Goal: Task Accomplishment & Management: Use online tool/utility

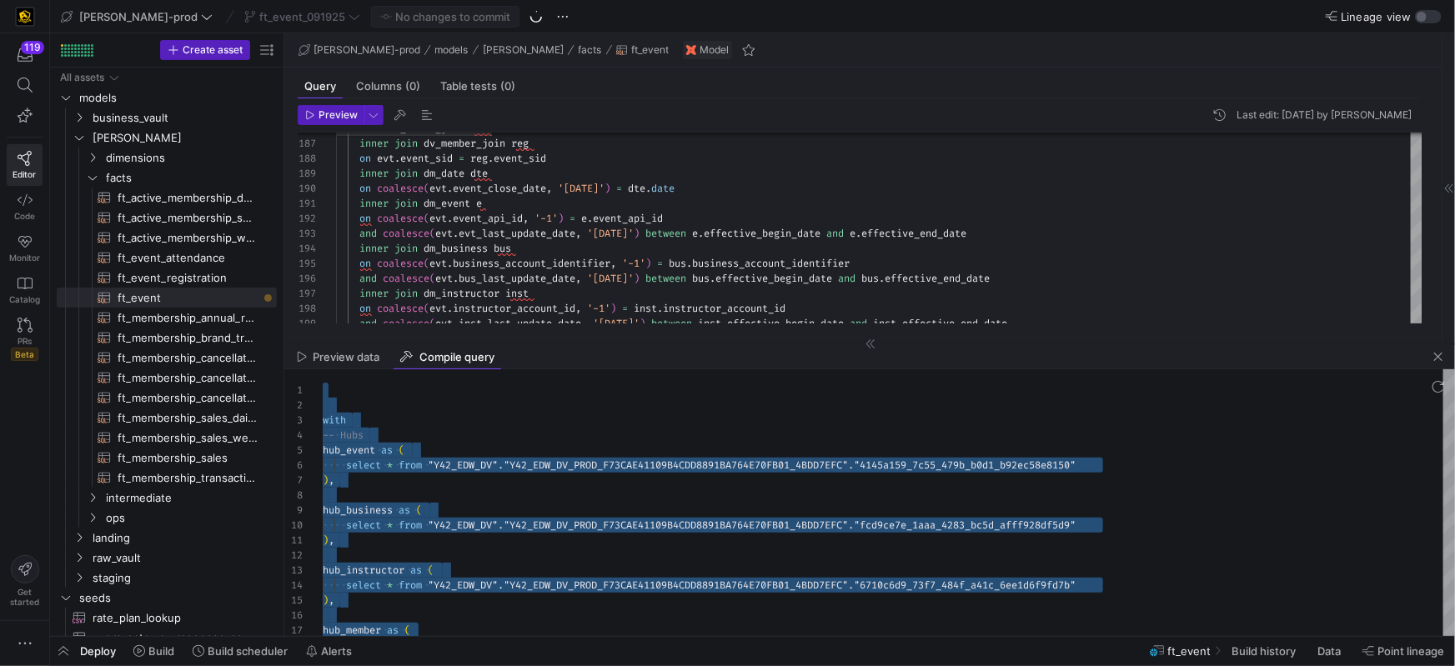
scroll to position [59, 83]
click at [1071, 68] on mat-tab-group "Query Columns (0) Table tests (0) Preview Last edit: [DATE] by [PERSON_NAME] 18…" at bounding box center [859, 206] width 1151 height 276
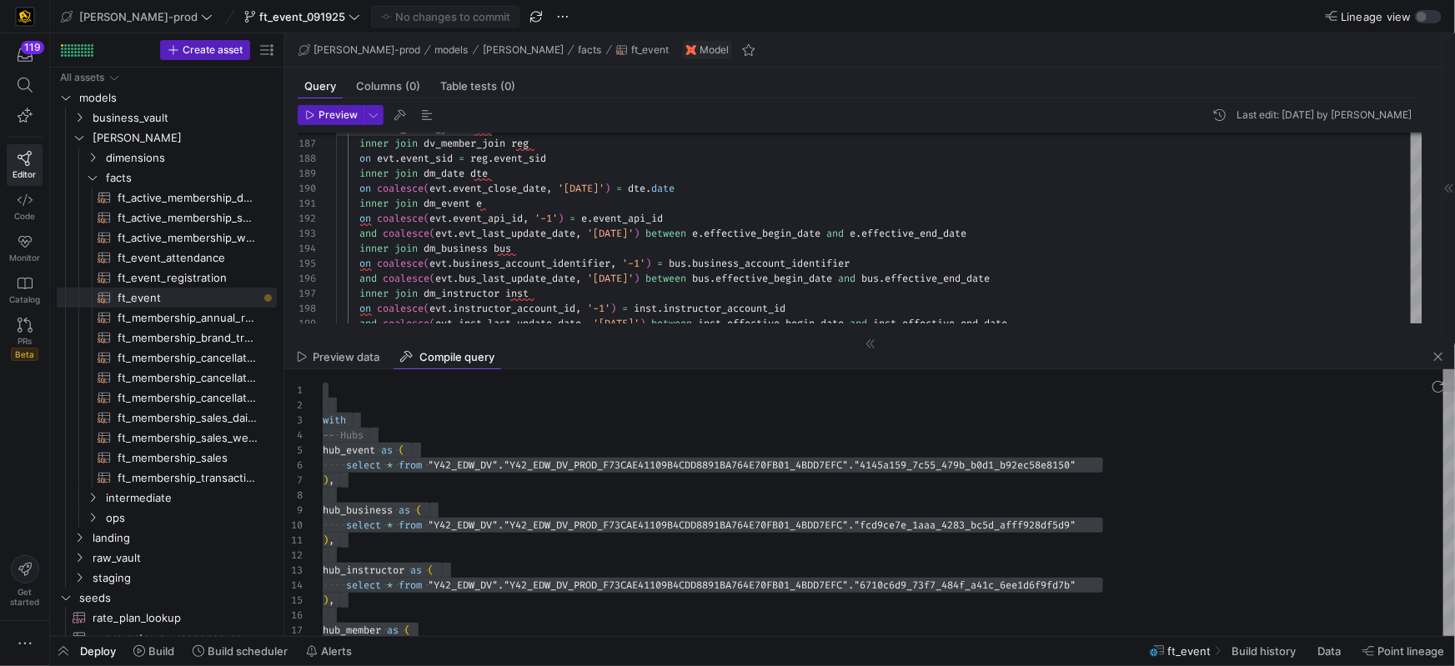
click at [728, 499] on div at bounding box center [889, 495] width 1132 height 15
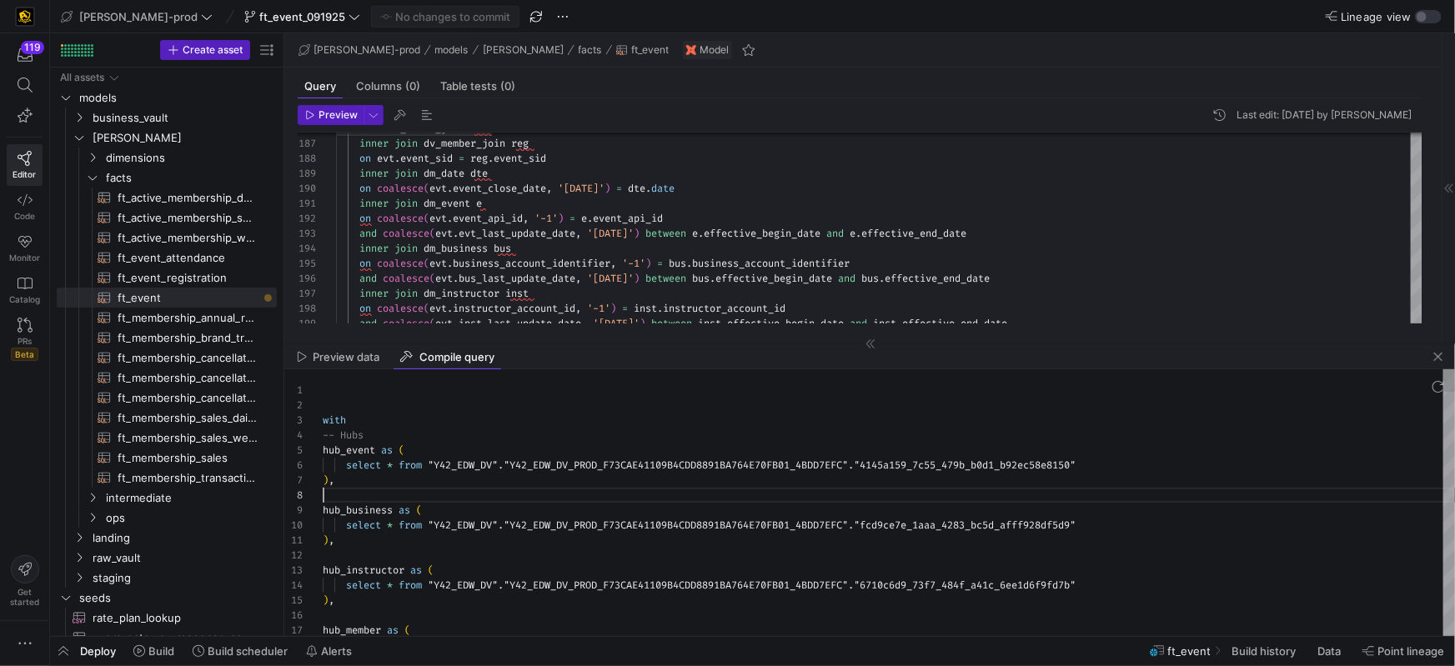
scroll to position [104, 0]
type textarea "with -- Hubs hub_event as ( select * from "Y42_EDW_DV"."Y42_EDW_DV_PROD_F73CAE4…"
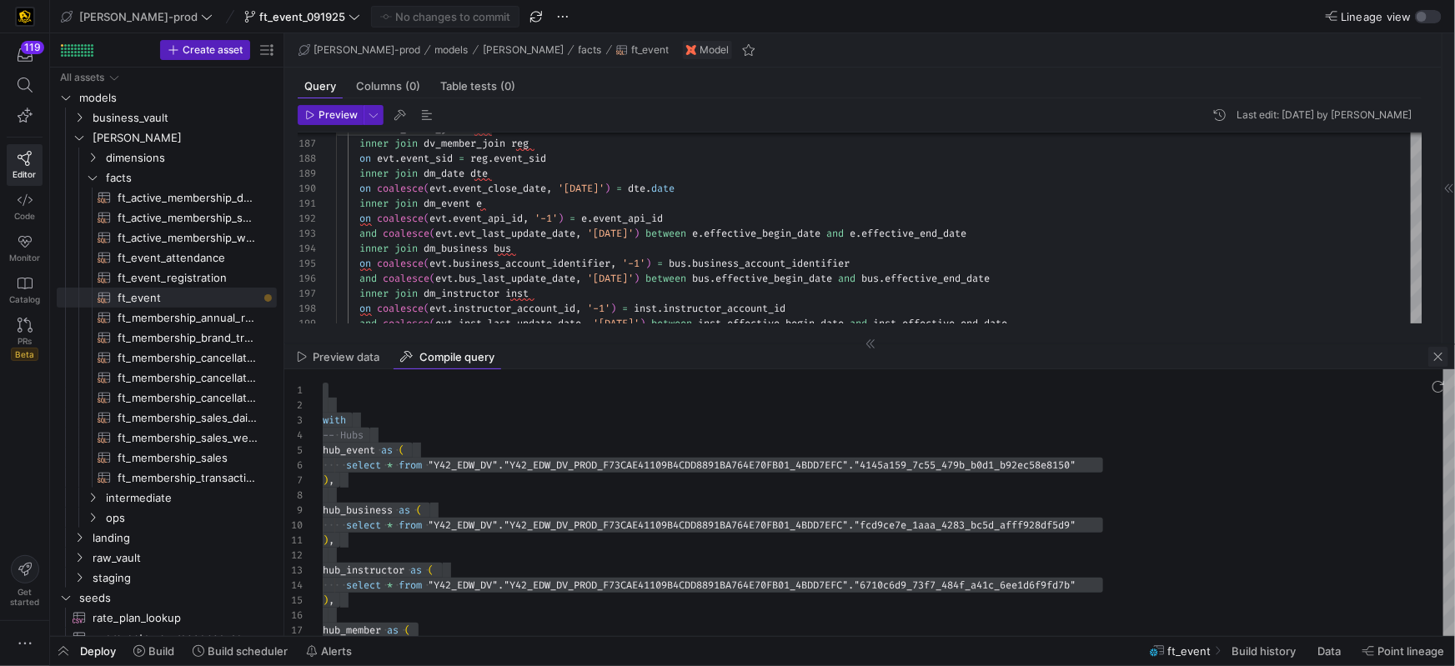
click at [1434, 359] on span "button" at bounding box center [1438, 357] width 20 height 20
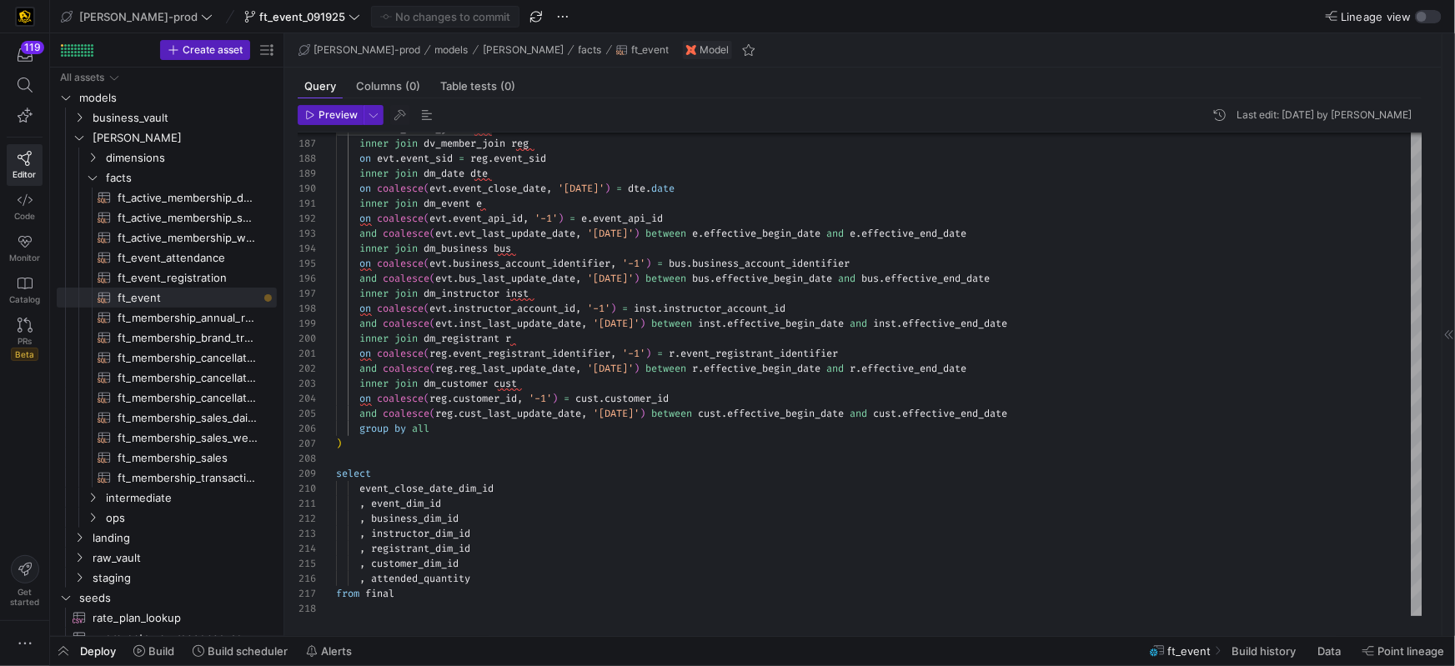
click at [96, 654] on span "Deploy" at bounding box center [98, 651] width 36 height 13
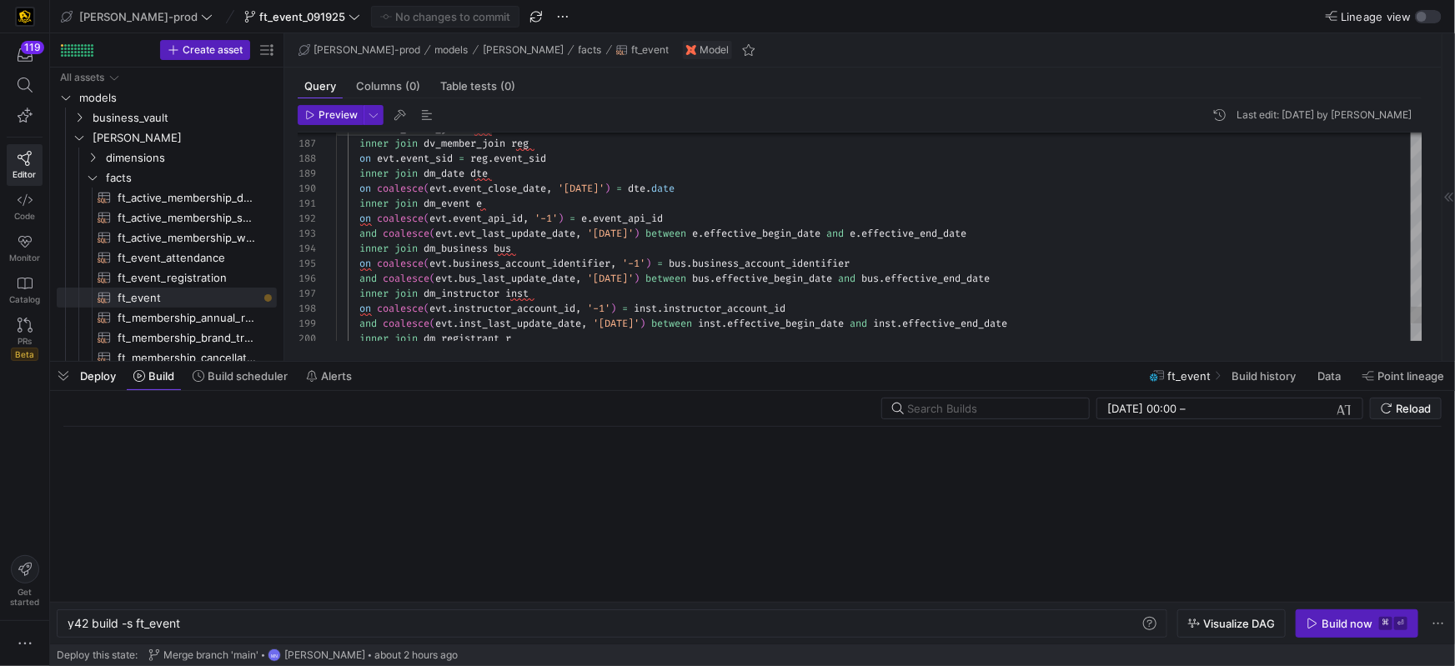
scroll to position [0, 113]
click at [469, 626] on div "y42 build -s ft_event" at bounding box center [604, 623] width 1073 height 13
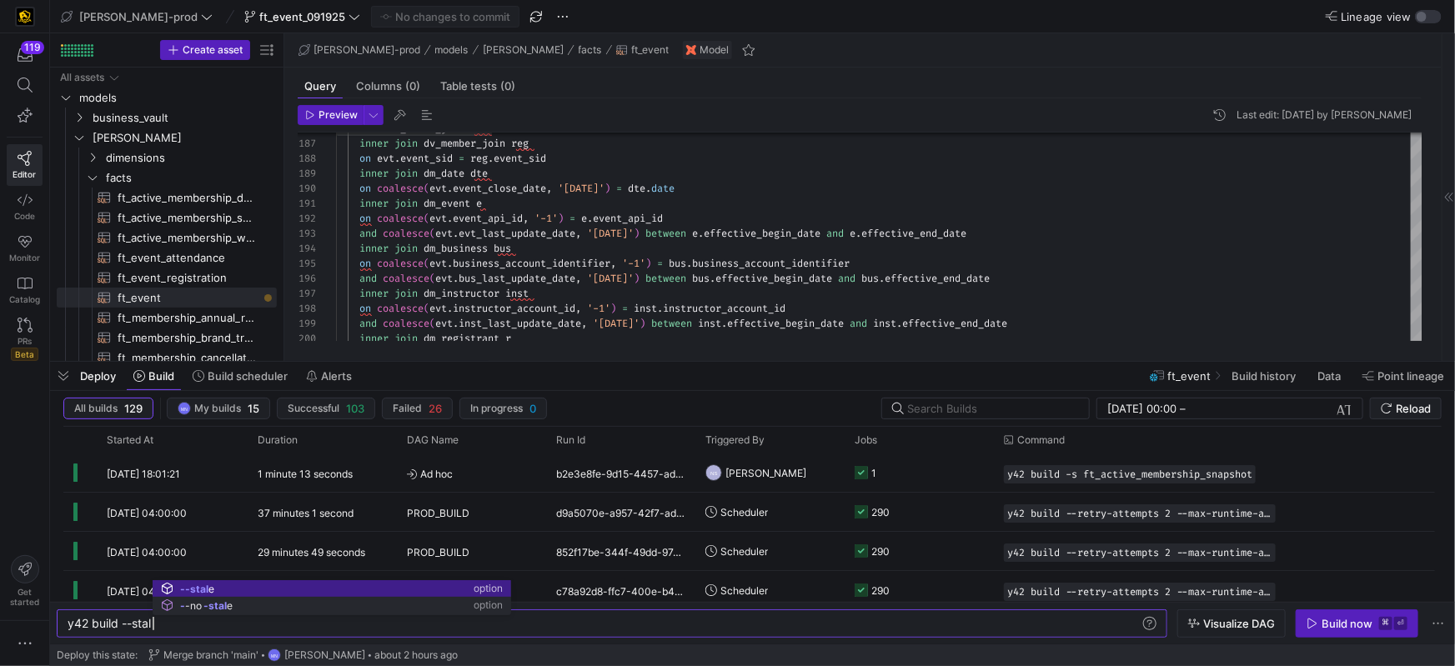
scroll to position [0, 91]
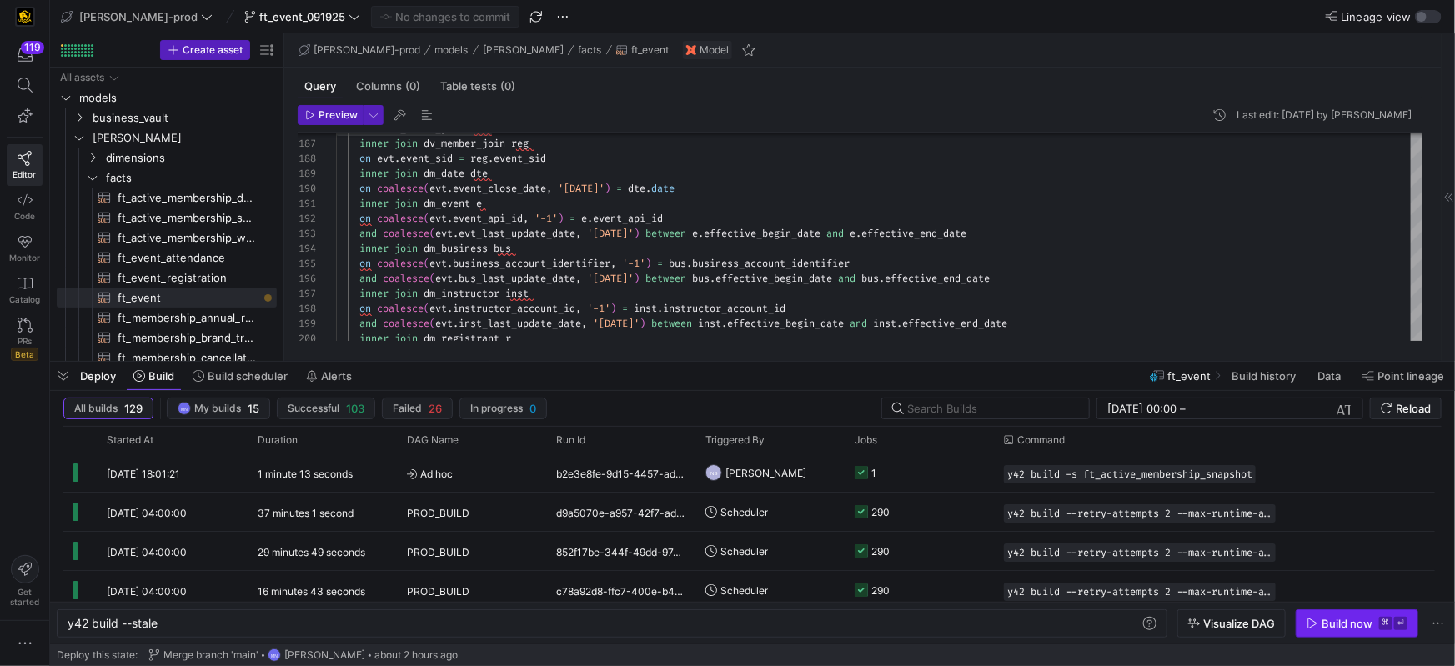
click at [1344, 622] on div "Build now" at bounding box center [1347, 623] width 51 height 13
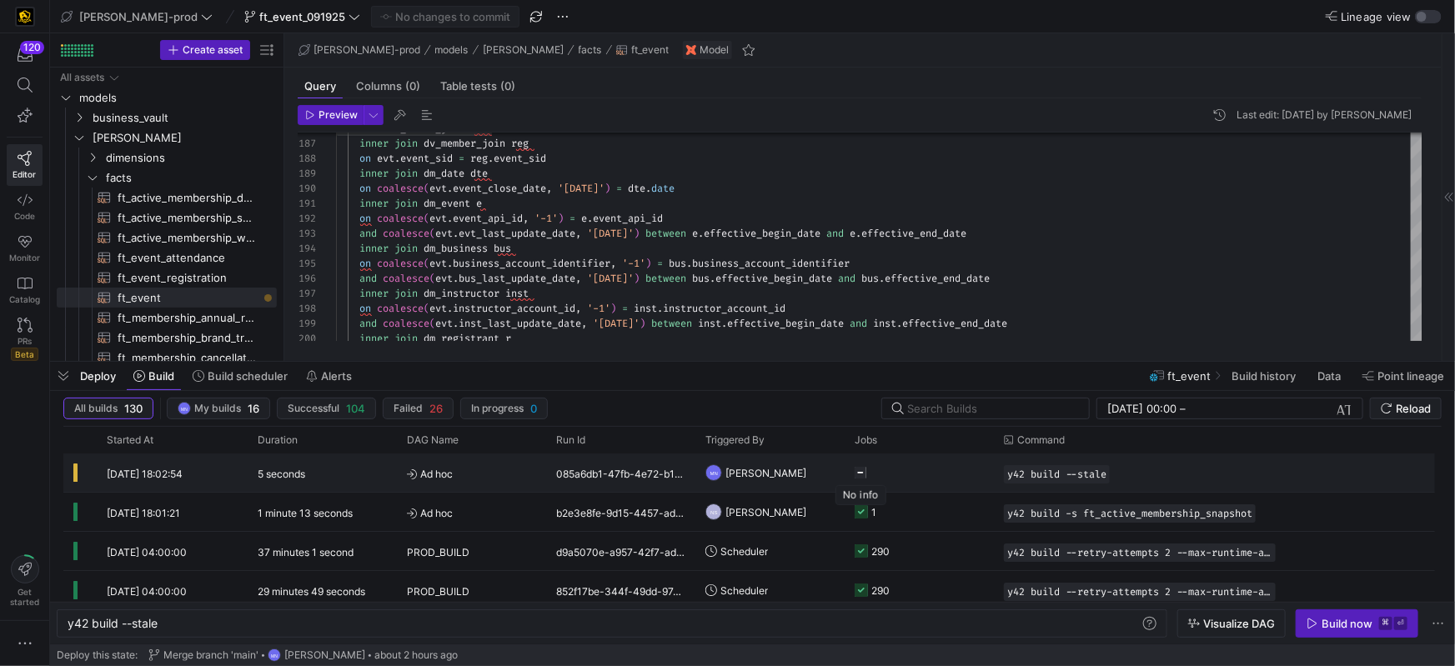
click at [856, 473] on icon "Press SPACE to select this row." at bounding box center [861, 473] width 12 height 12
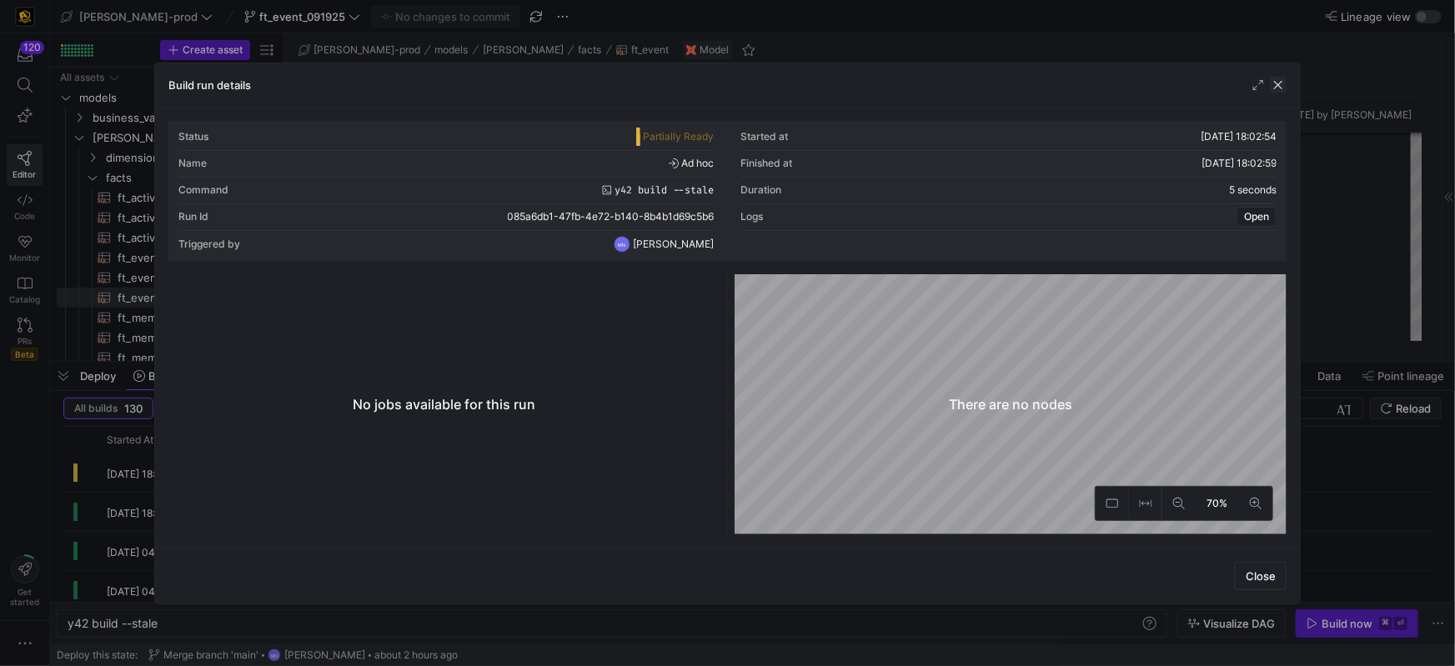
click at [1283, 83] on span "button" at bounding box center [1278, 85] width 17 height 17
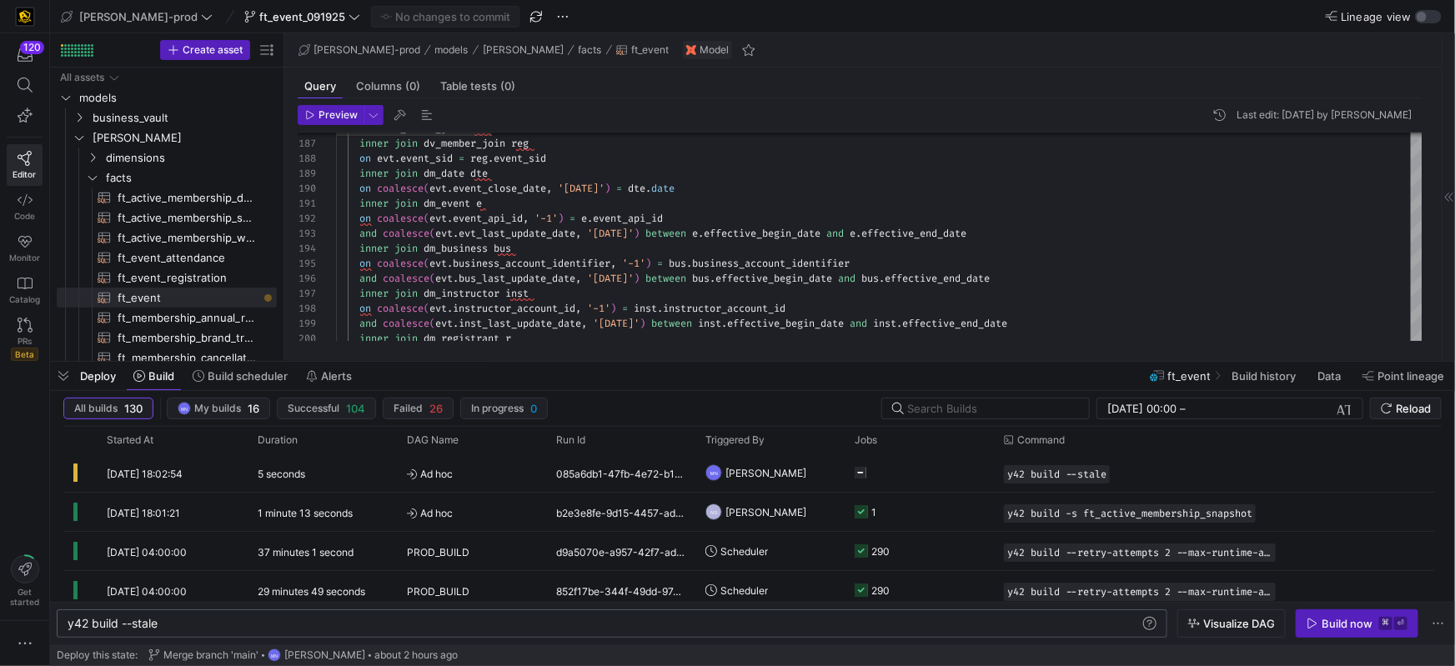
click at [480, 613] on div "y42 build --stale y42 build --stale" at bounding box center [612, 624] width 1111 height 28
click at [473, 620] on div "y42 build --stale" at bounding box center [604, 623] width 1073 height 13
click at [1337, 625] on div "Build now" at bounding box center [1347, 623] width 51 height 13
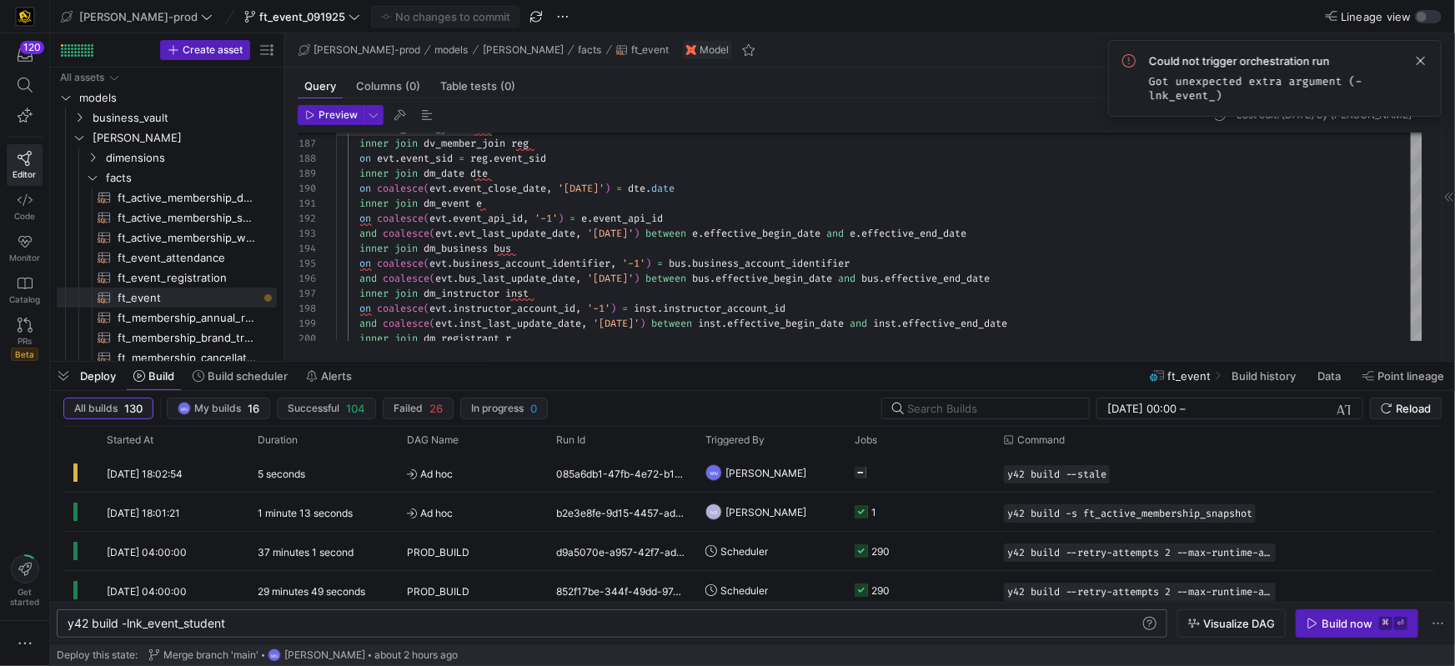
click at [276, 635] on div "y42 build -lnk_event_student y42 build -lnk_event_student" at bounding box center [612, 624] width 1111 height 28
click at [275, 626] on div "y42 build -lnk_event_student" at bounding box center [604, 623] width 1073 height 13
drag, startPoint x: 130, startPoint y: 623, endPoint x: 424, endPoint y: 633, distance: 294.5
click at [134, 623] on span "y42 build -lnk_event_student" at bounding box center [147, 623] width 158 height 14
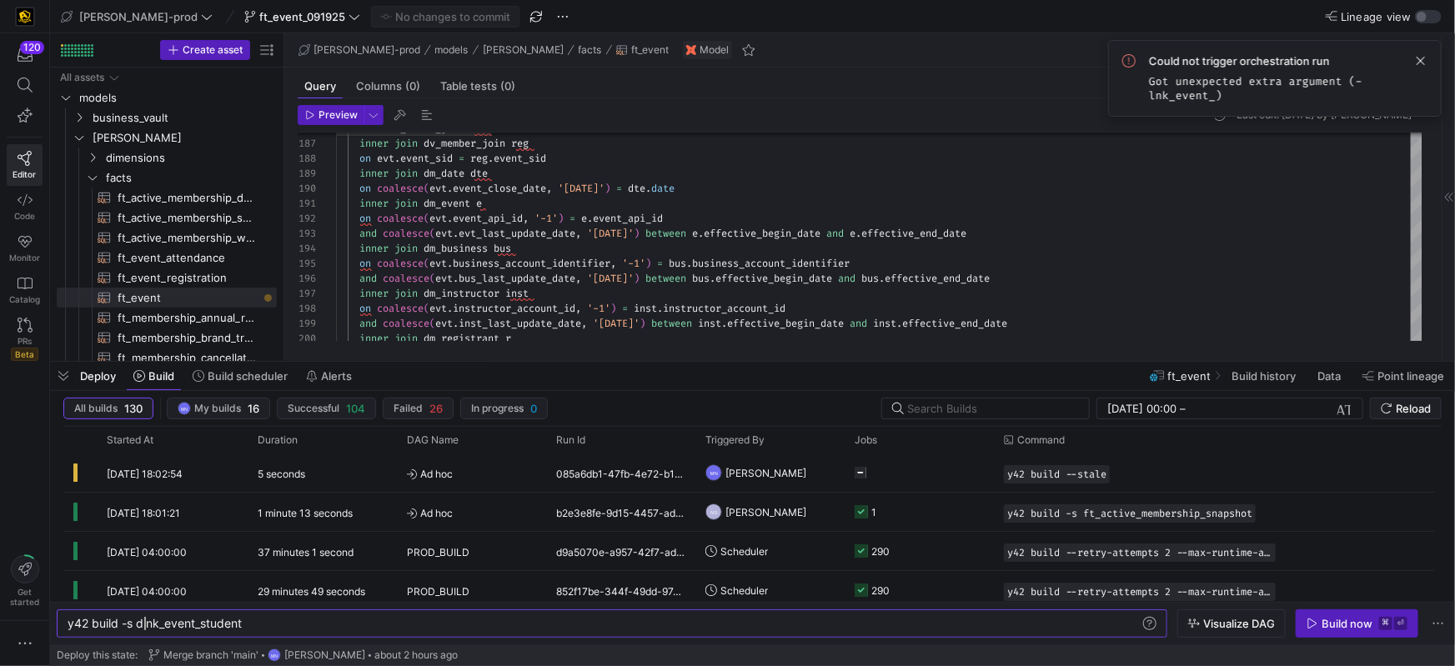
scroll to position [0, 69]
type textarea "y42 build -s lnk_event_student"
click at [1325, 617] on div "Build now" at bounding box center [1347, 623] width 51 height 13
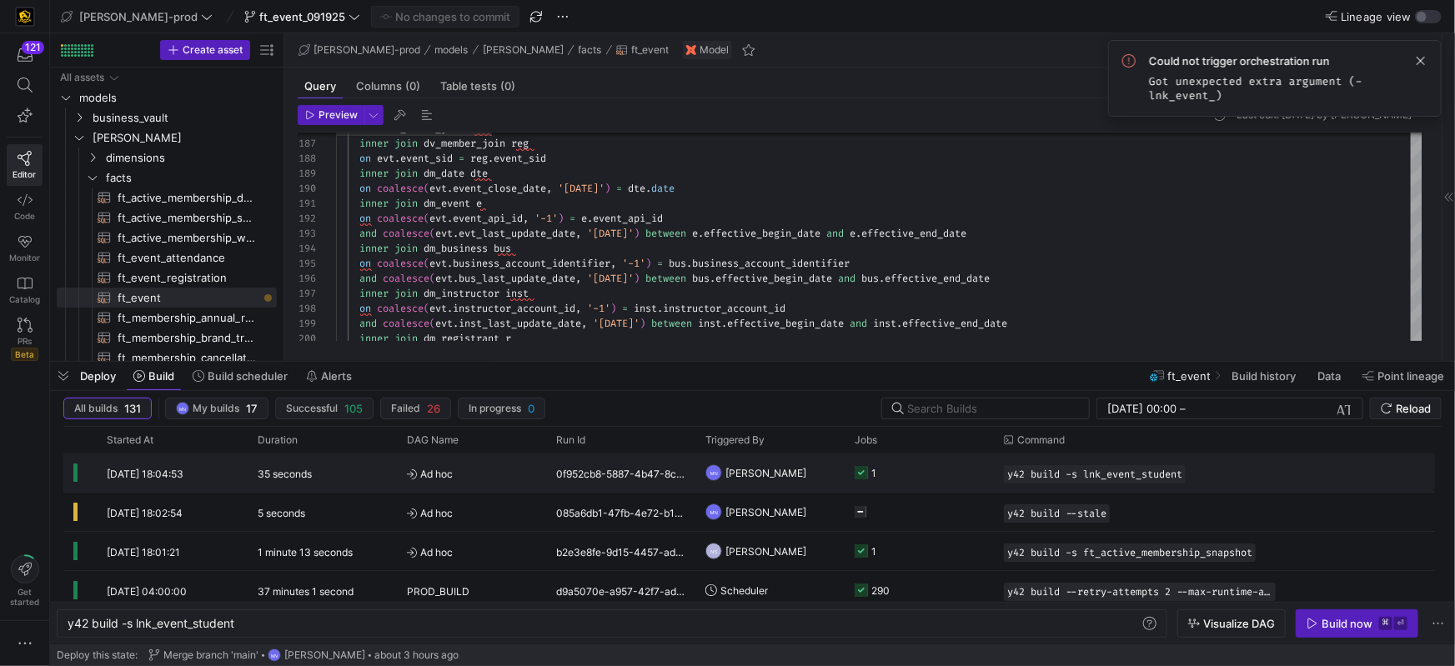
click at [865, 471] on icon "Press SPACE to select this row." at bounding box center [861, 472] width 13 height 13
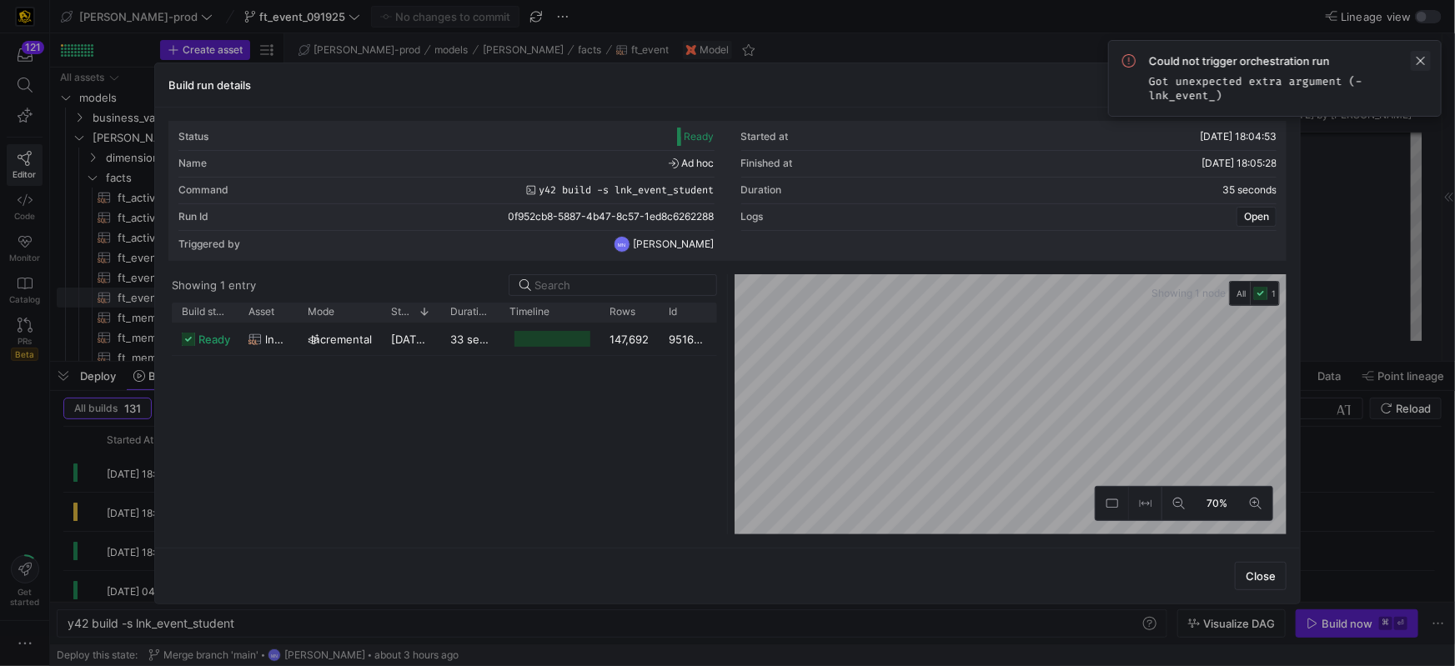
click at [1424, 63] on span at bounding box center [1421, 61] width 20 height 20
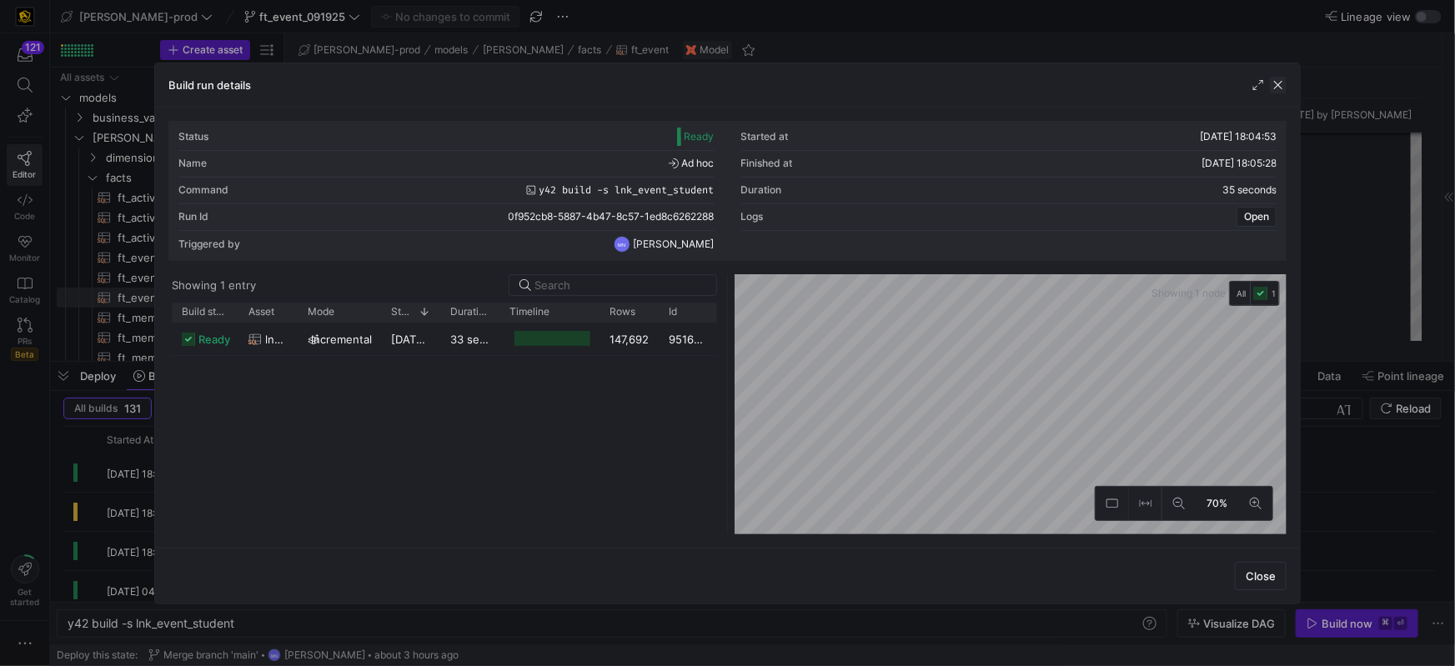
click at [1280, 83] on span "button" at bounding box center [1278, 85] width 17 height 17
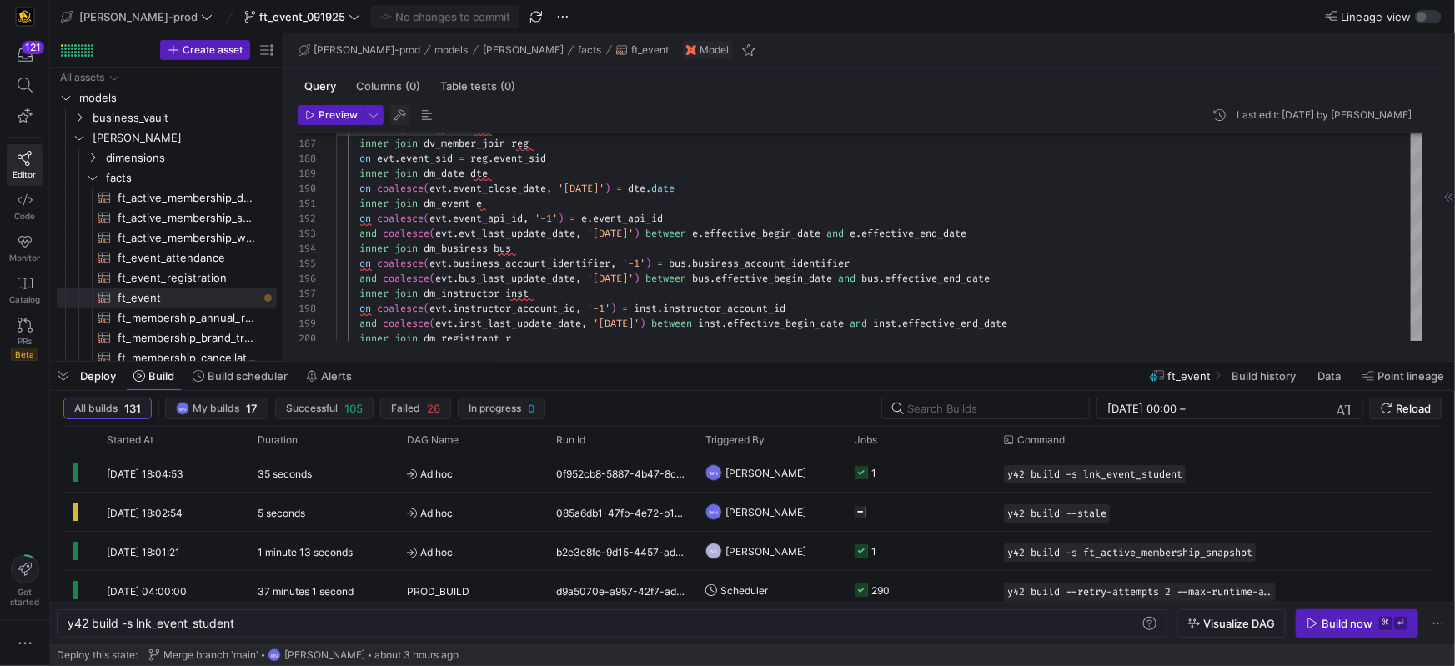
click at [394, 120] on span "button" at bounding box center [400, 115] width 20 height 20
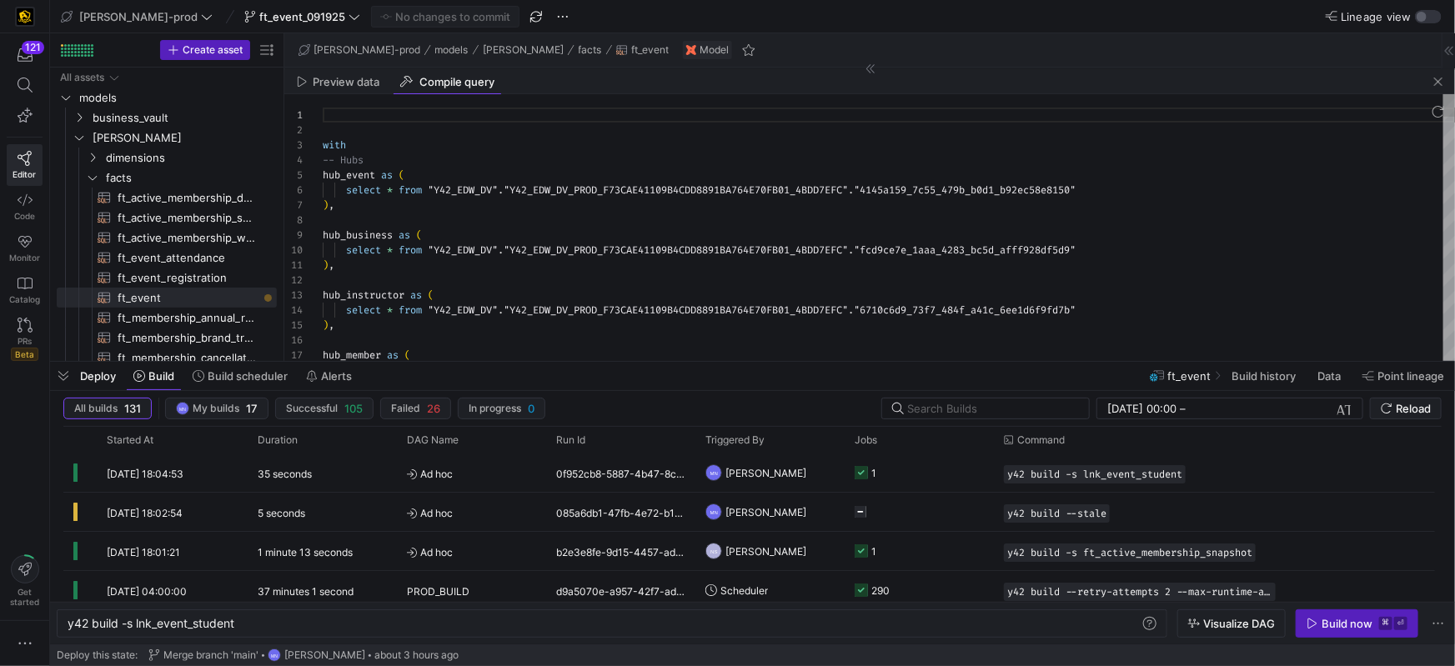
scroll to position [150, 0]
click at [564, 262] on div ") ," at bounding box center [889, 265] width 1132 height 15
type textarea "with -- Hubs hub_event as ( select * from "Y42_EDW_DV"."Y42_EDW_DV_PROD_F73CAE4…"
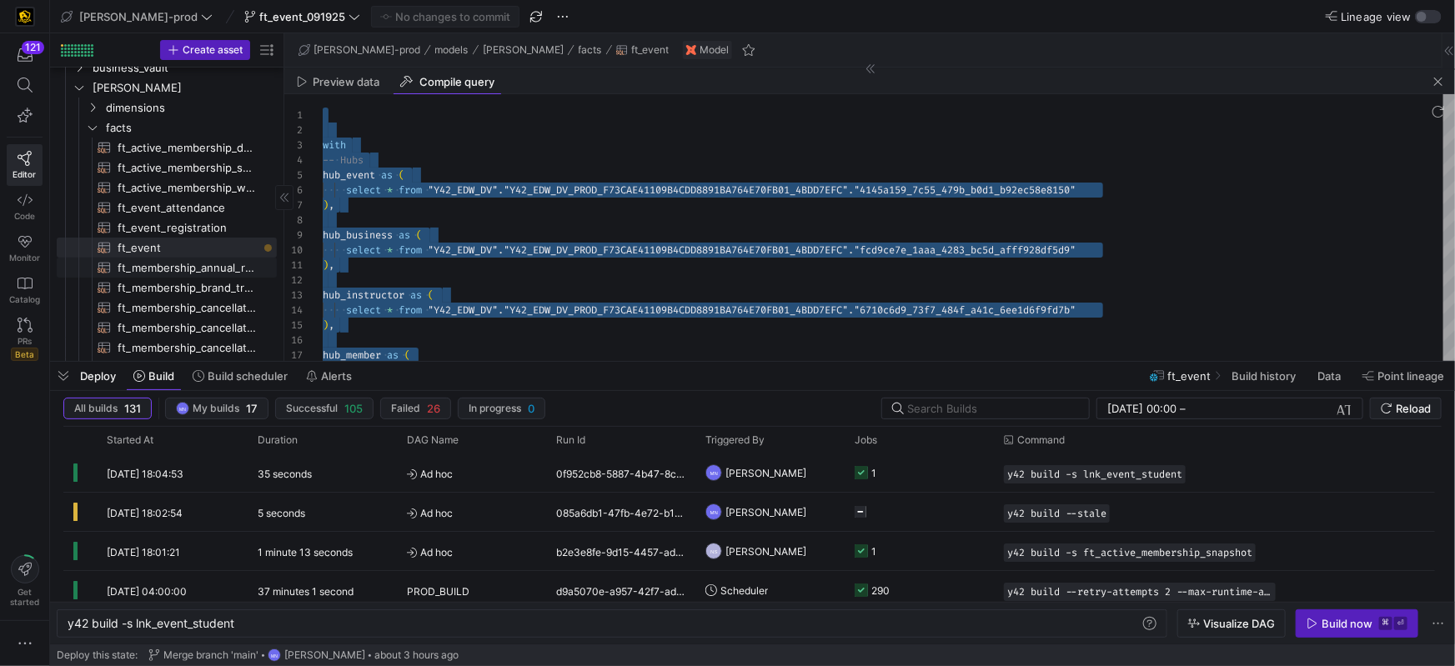
scroll to position [54, 0]
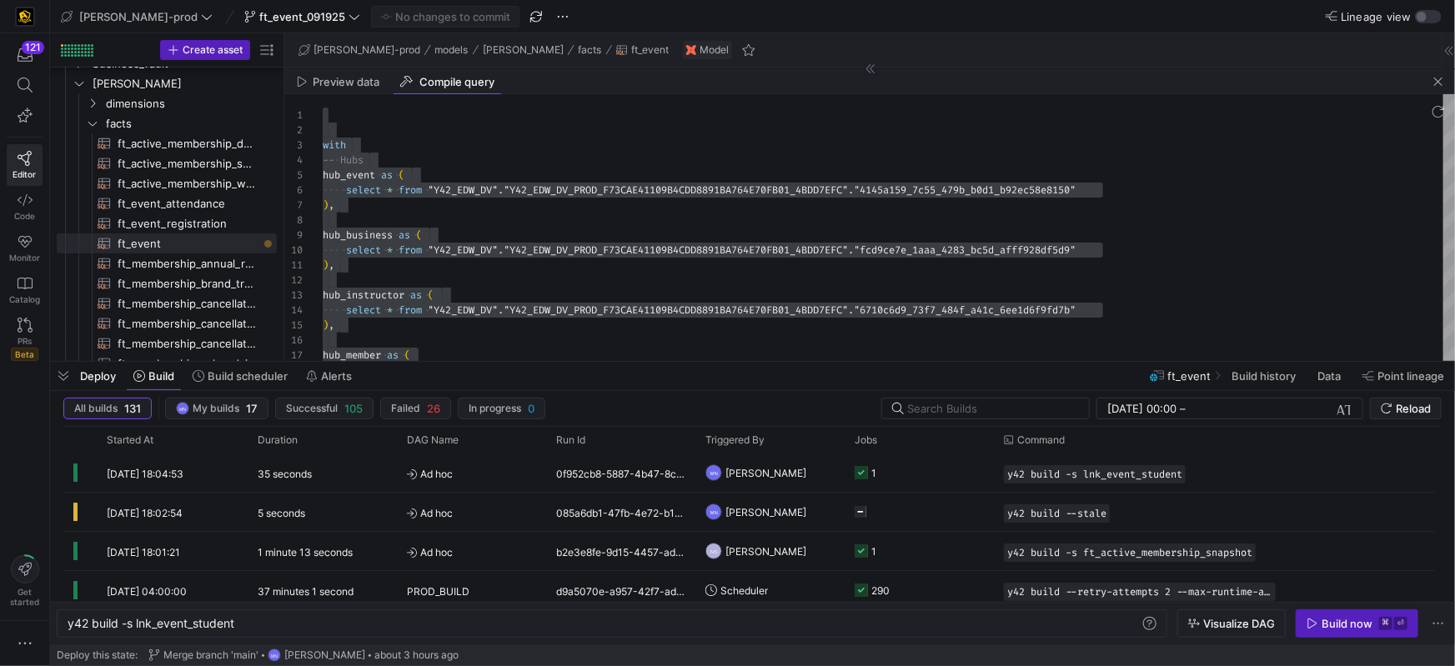
click at [1443, 95] on div at bounding box center [869, 111] width 1171 height 35
click at [1440, 84] on span "button" at bounding box center [1438, 82] width 20 height 20
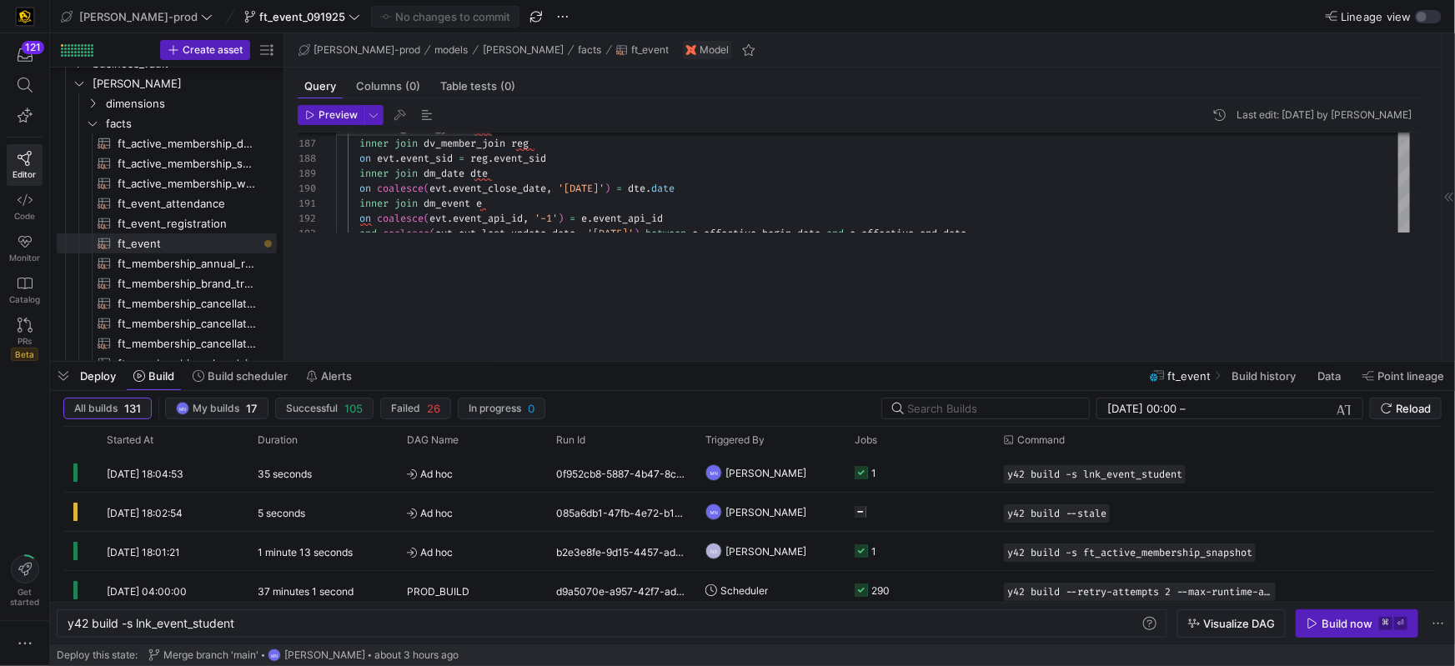
scroll to position [0, 0]
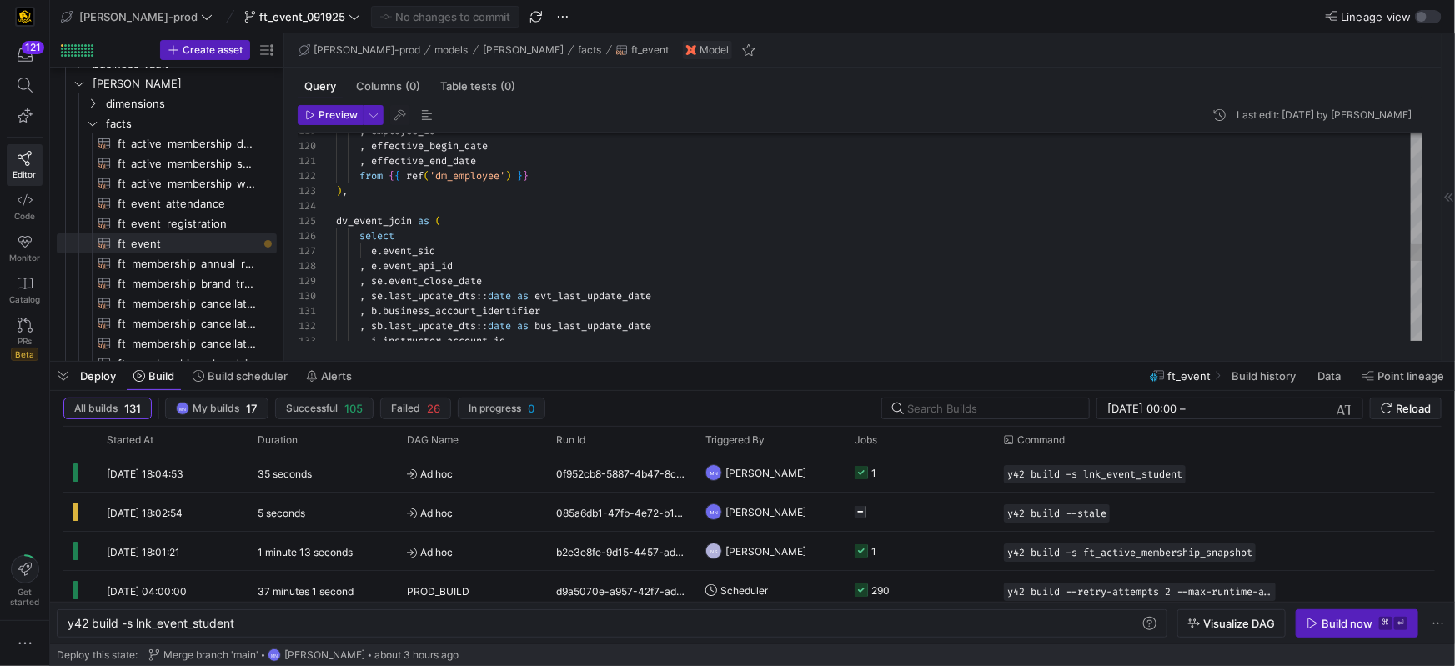
click at [674, 194] on div ") ," at bounding box center [879, 190] width 1087 height 15
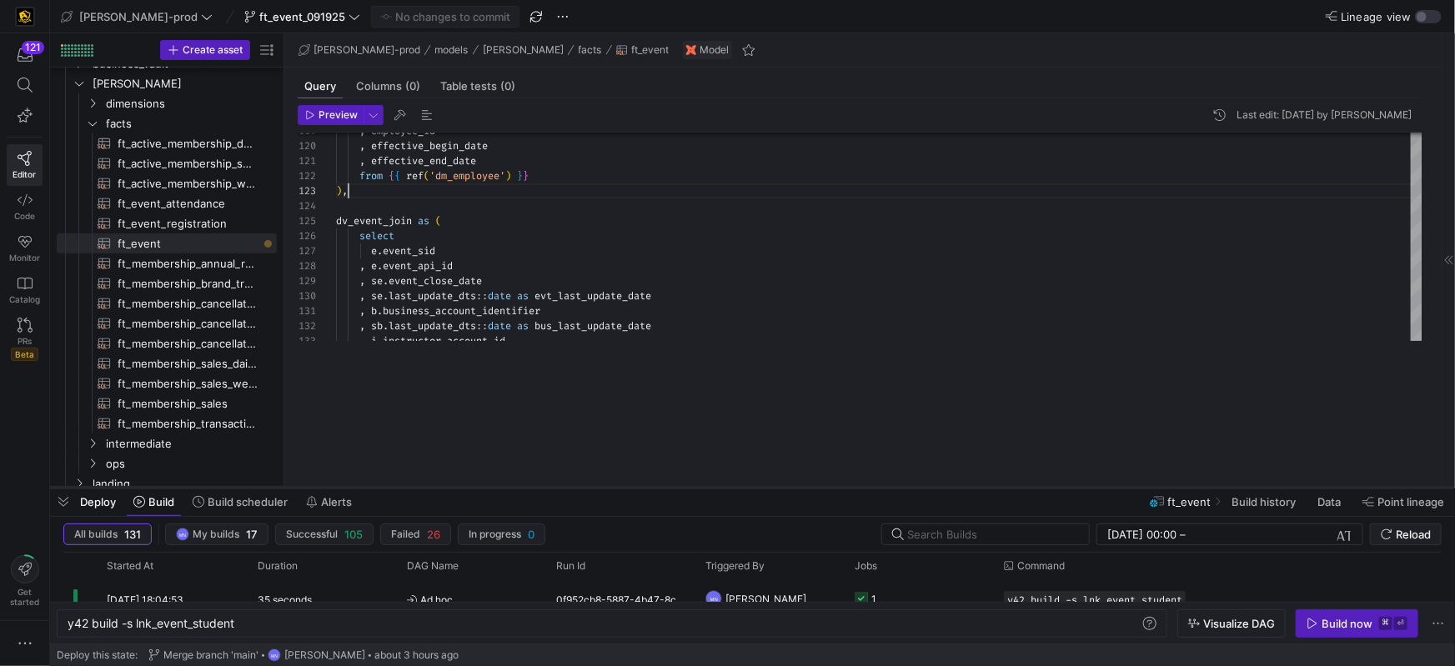
drag, startPoint x: 1314, startPoint y: 362, endPoint x: 1314, endPoint y: 479, distance: 116.7
click at [1313, 489] on div at bounding box center [752, 487] width 1405 height 7
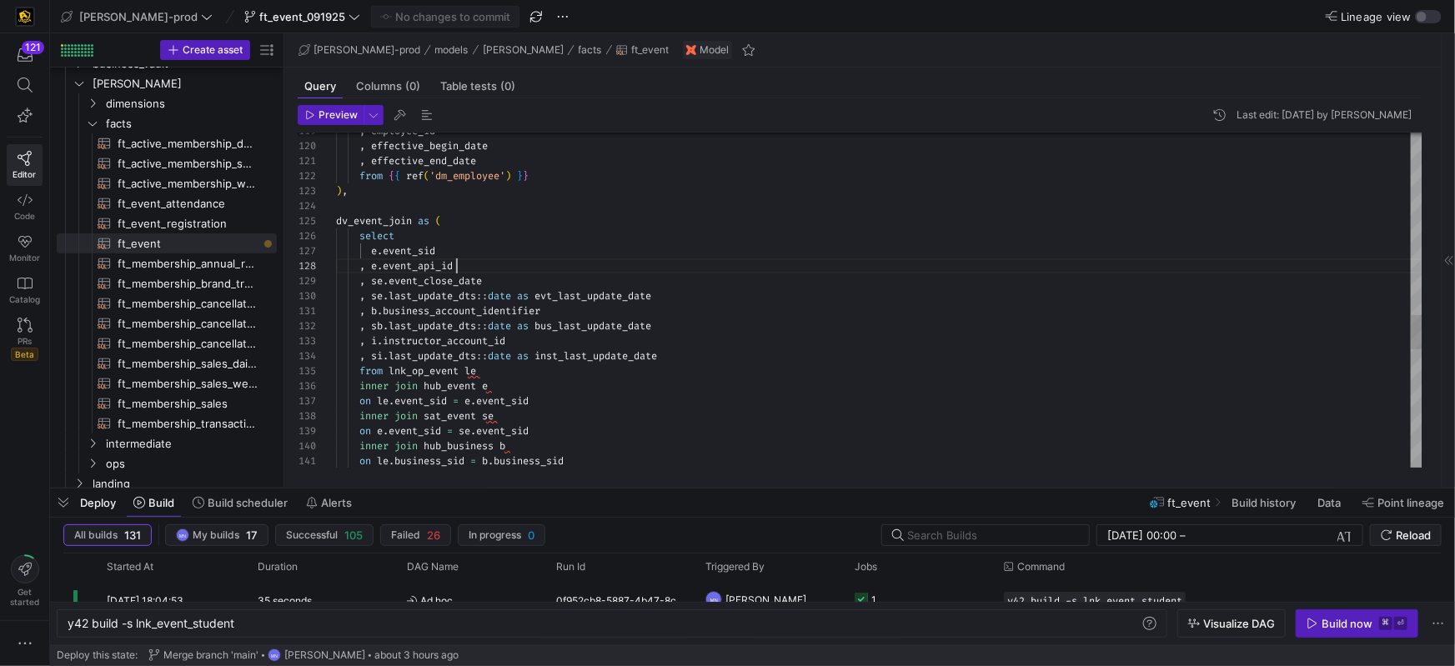
scroll to position [104, 120]
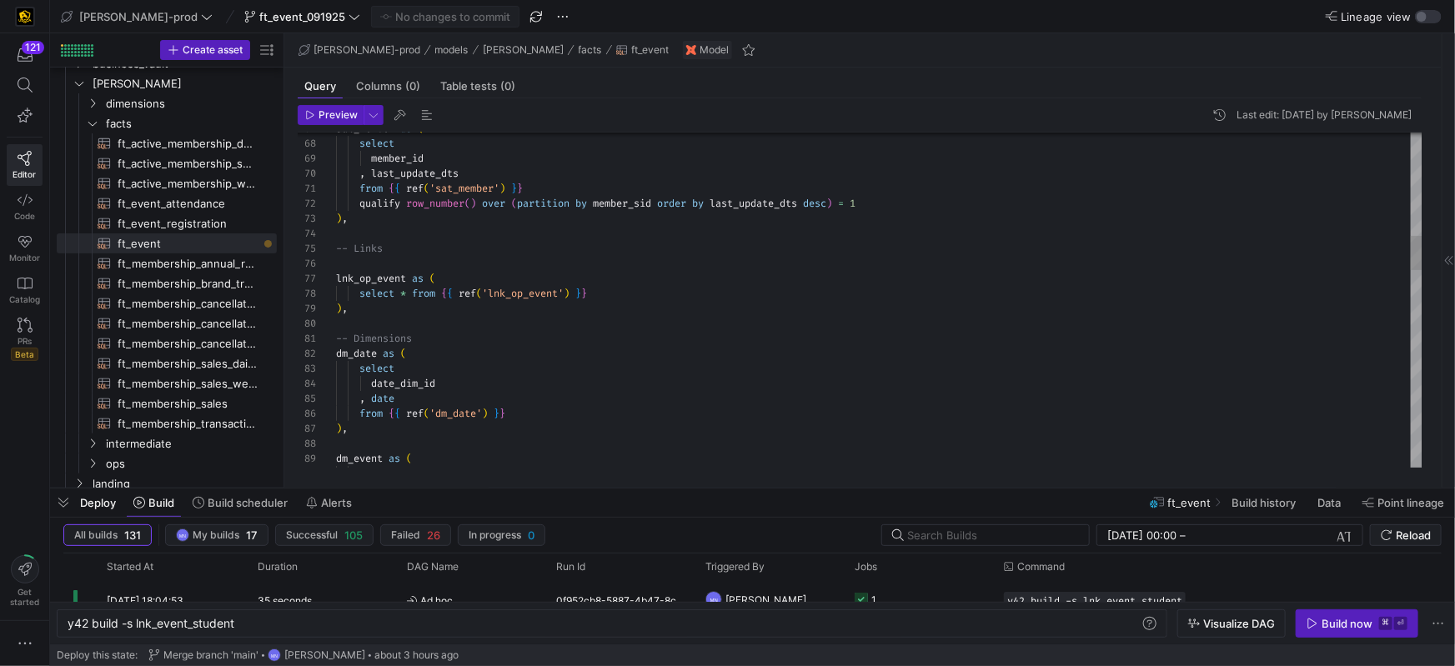
click at [353, 309] on div ") ," at bounding box center [879, 308] width 1087 height 15
drag, startPoint x: 366, startPoint y: 312, endPoint x: 319, endPoint y: 279, distance: 56.9
click at [319, 279] on div "79 78 77 76 75 74 73 72 71 70 69 67 68 80 81 82 83 84 85 86 87 88 89 90 ) , sel…" at bounding box center [860, 300] width 1125 height 335
click at [465, 320] on div at bounding box center [879, 323] width 1087 height 15
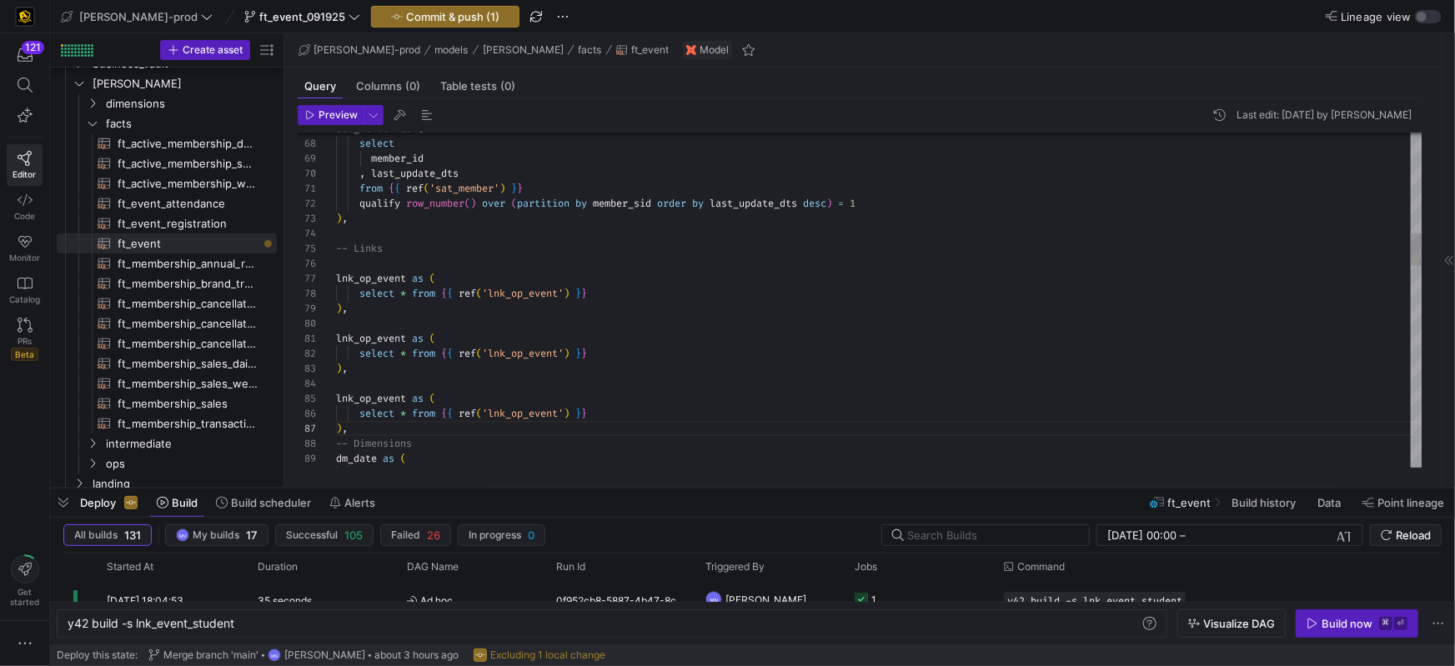
scroll to position [104, 0]
drag, startPoint x: 411, startPoint y: 339, endPoint x: 455, endPoint y: 341, distance: 44.2
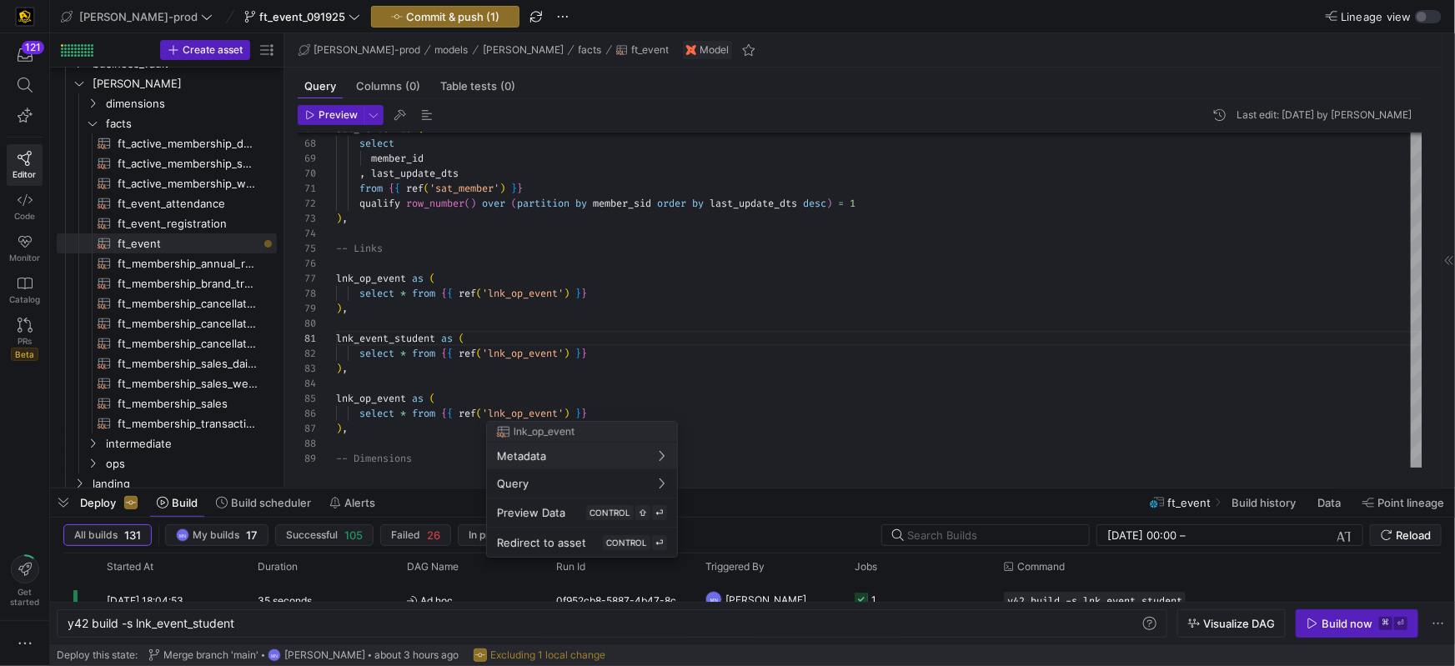
click at [377, 402] on div at bounding box center [727, 333] width 1455 height 666
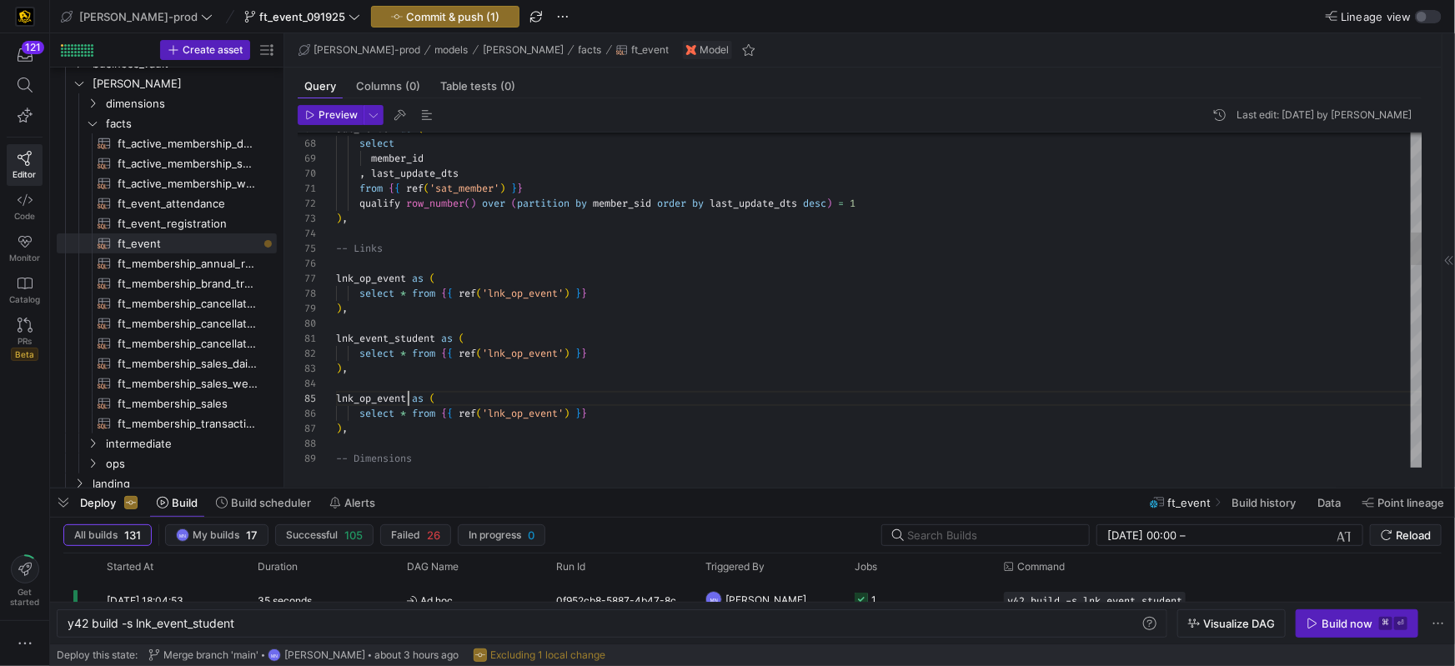
drag, startPoint x: 410, startPoint y: 401, endPoint x: 439, endPoint y: 459, distance: 64.9
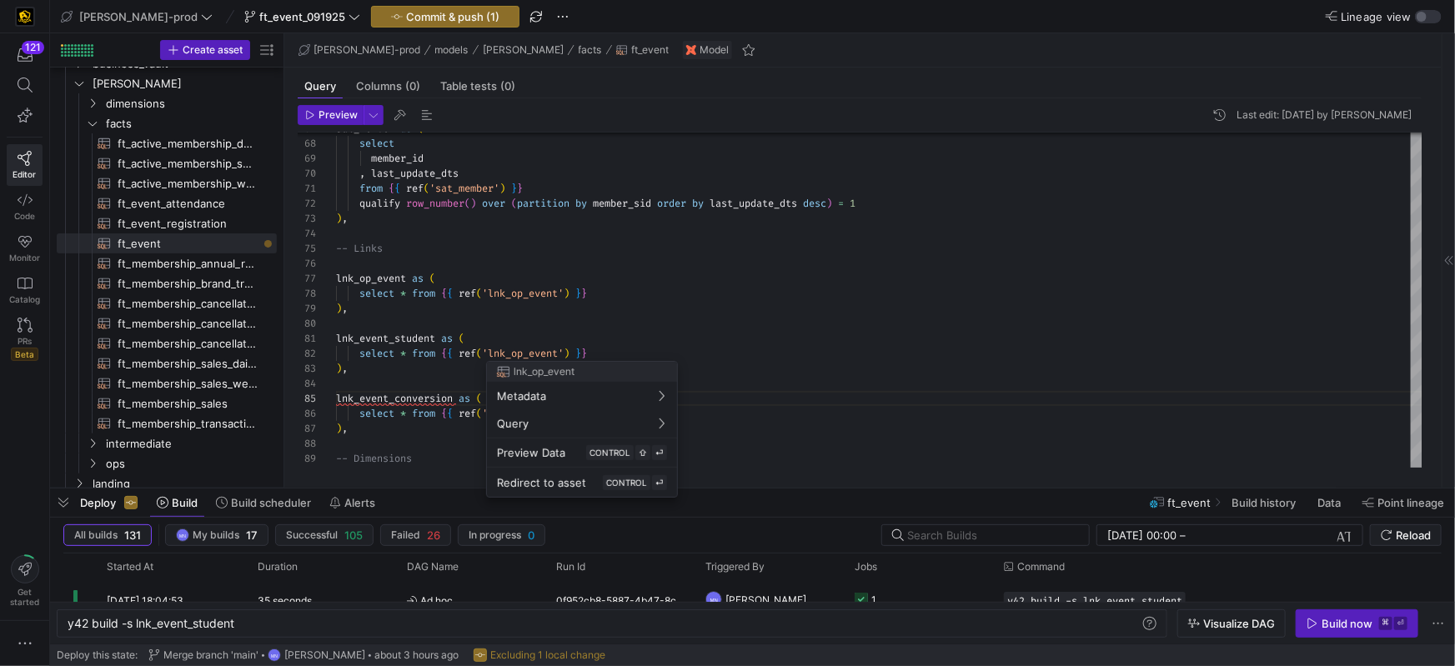
click at [625, 352] on div at bounding box center [727, 333] width 1455 height 666
click at [627, 351] on div "select * from { { ref ( 'lnk_op_event' ) } }" at bounding box center [879, 353] width 1087 height 15
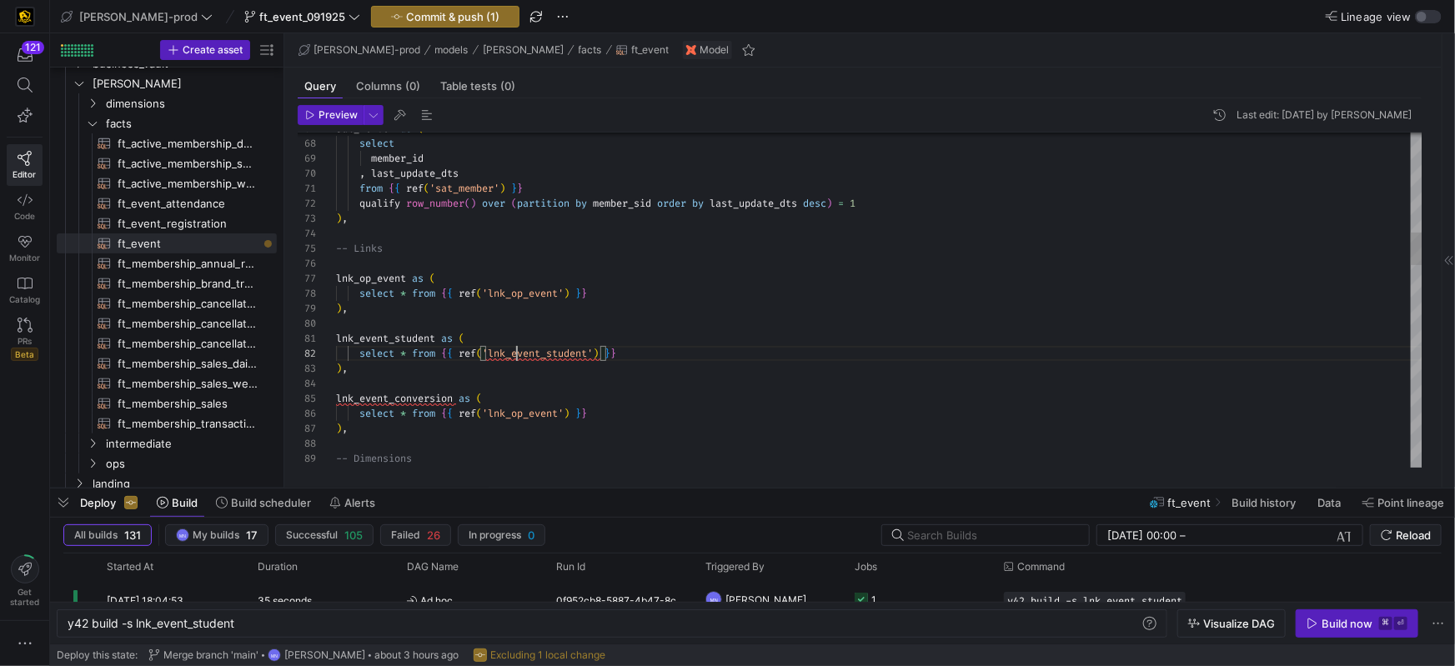
scroll to position [15, 179]
drag, startPoint x: 674, startPoint y: 334, endPoint x: 668, endPoint y: 343, distance: 10.2
click at [675, 334] on div "lnk_event_student as (" at bounding box center [879, 338] width 1087 height 15
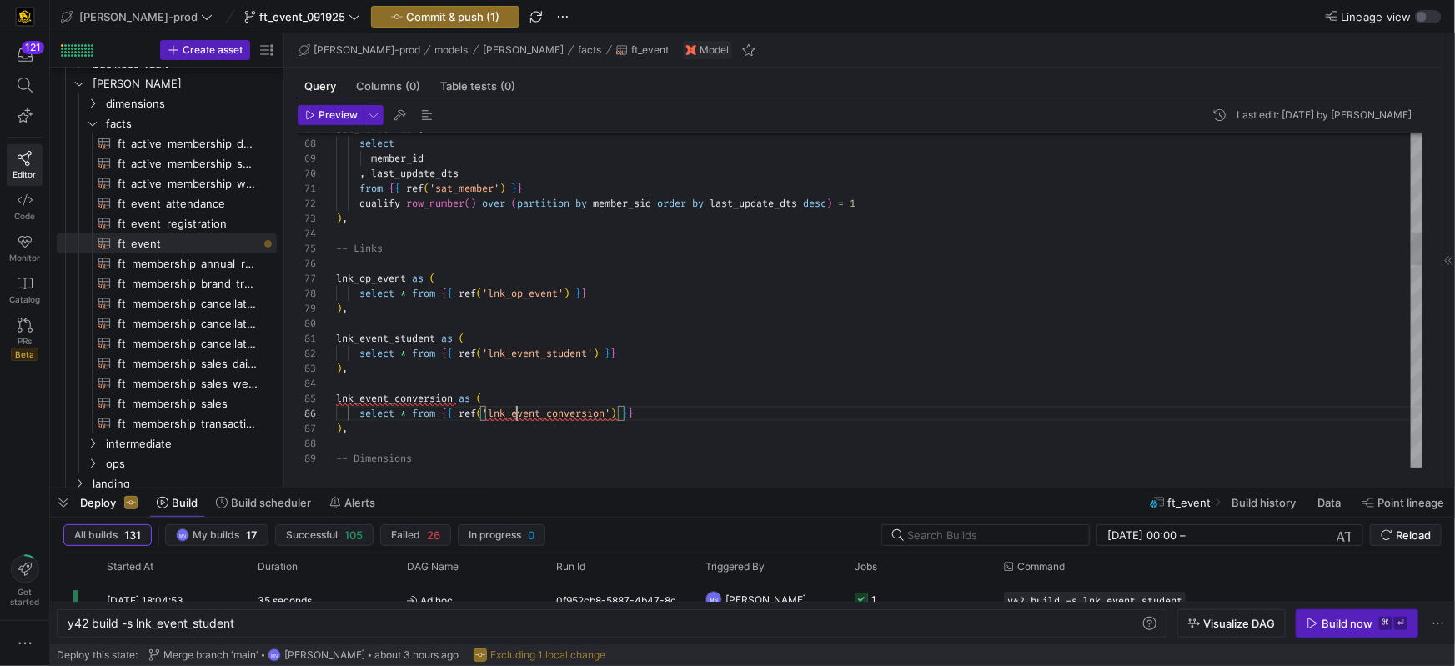
scroll to position [0, 132]
type textarea "lnk_event_student as ( select * from {{ ref('lnk_event_student') }} ), lnk_even…"
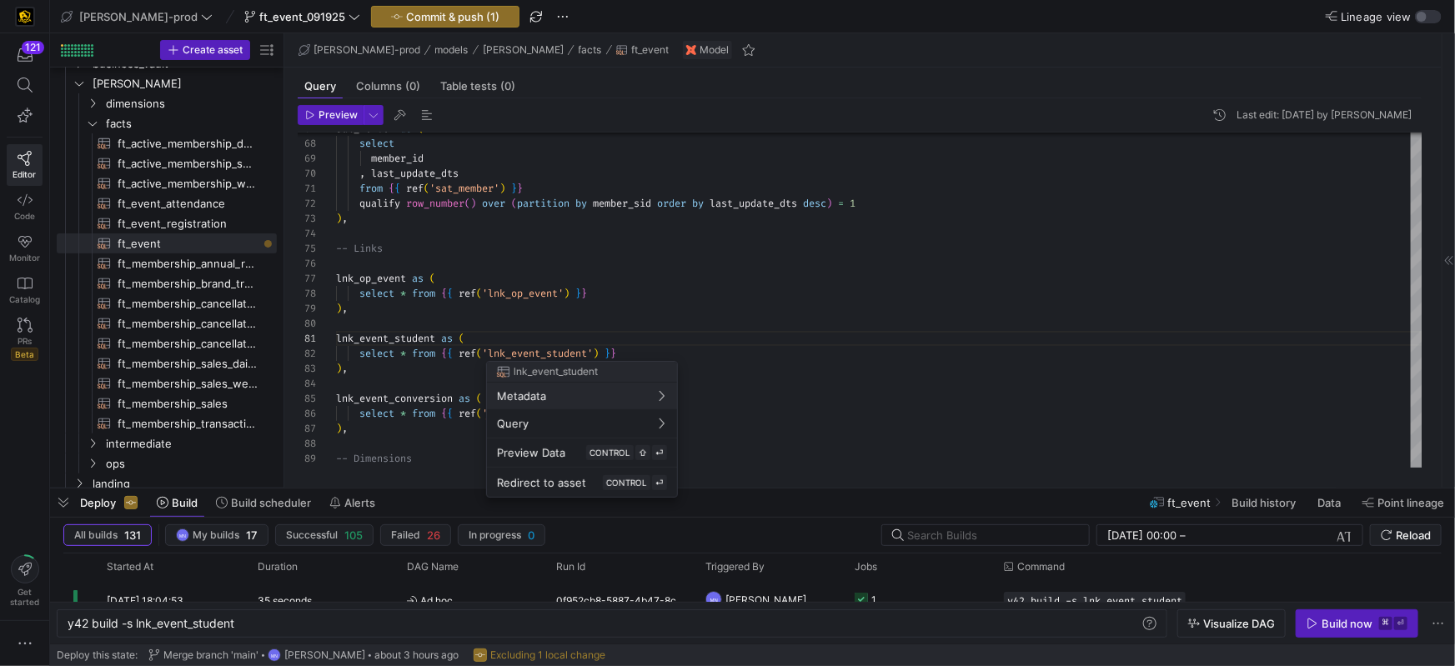
click at [395, 385] on div at bounding box center [727, 333] width 1455 height 666
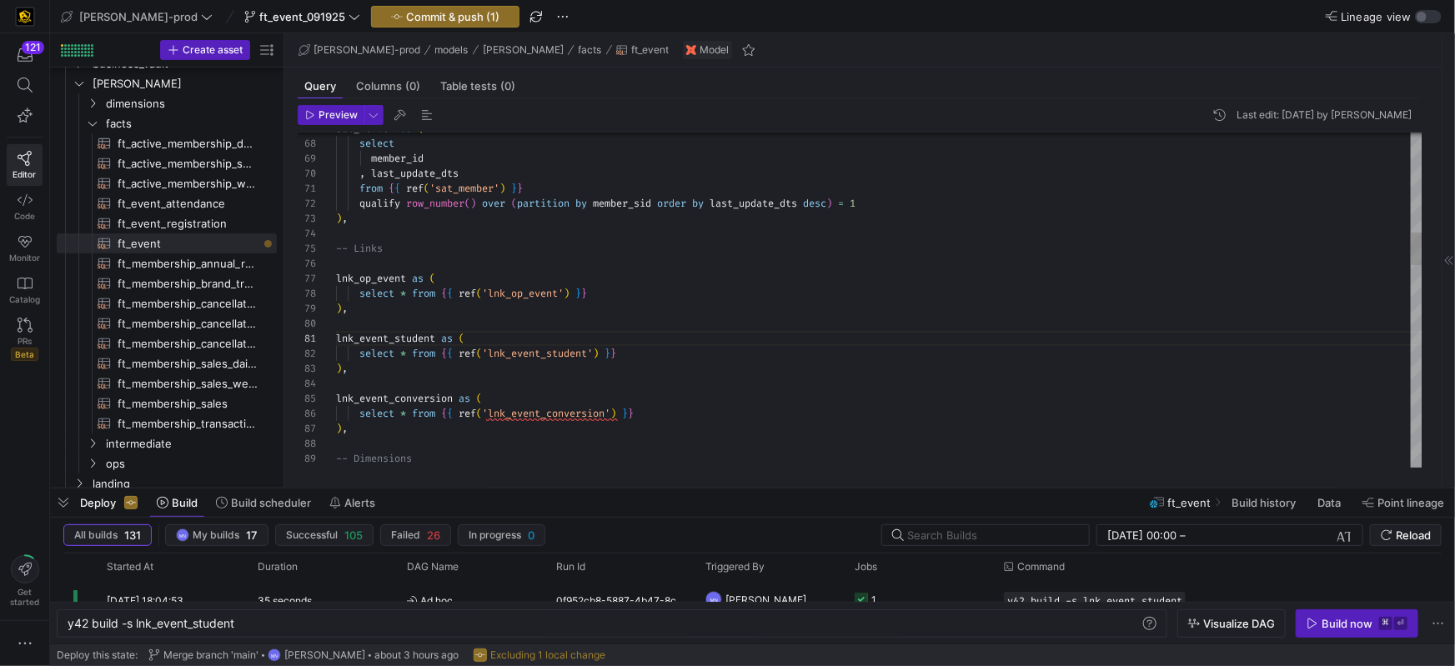
click at [410, 382] on div at bounding box center [879, 383] width 1087 height 15
